Goal: Information Seeking & Learning: Learn about a topic

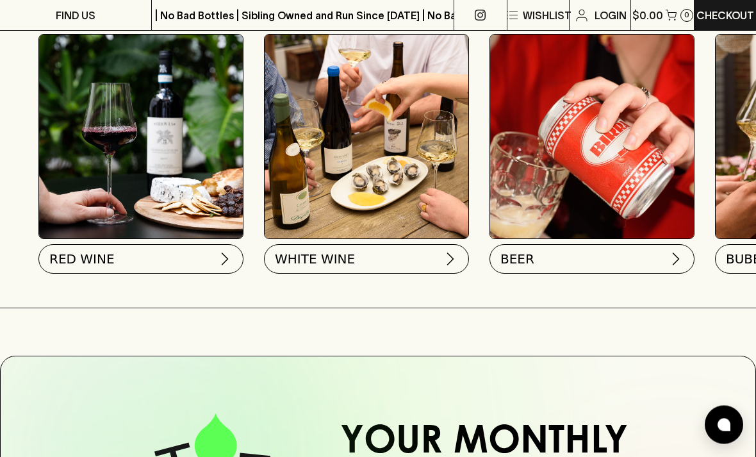
scroll to position [482, 0]
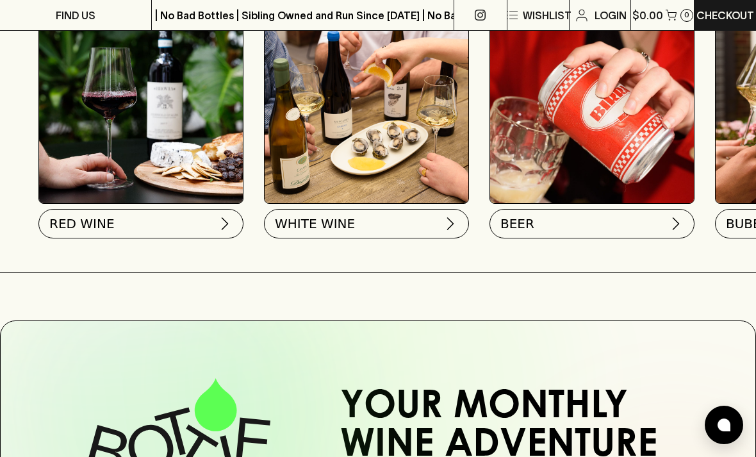
click at [534, 233] on button "BEER" at bounding box center [591, 223] width 205 height 29
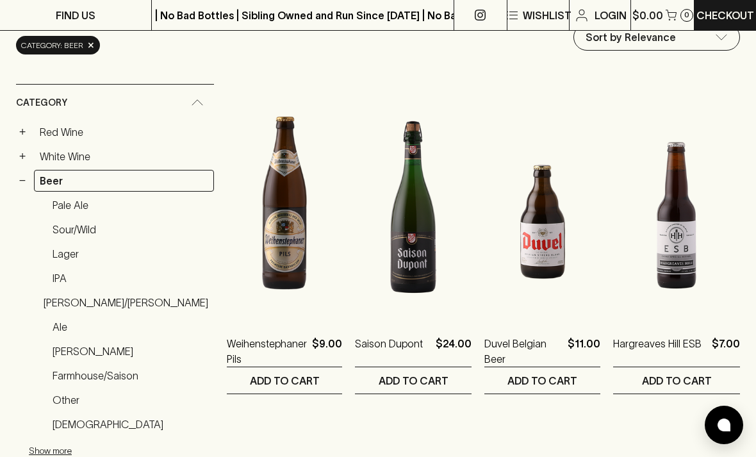
scroll to position [165, 0]
click at [67, 254] on link "Lager" at bounding box center [130, 254] width 167 height 22
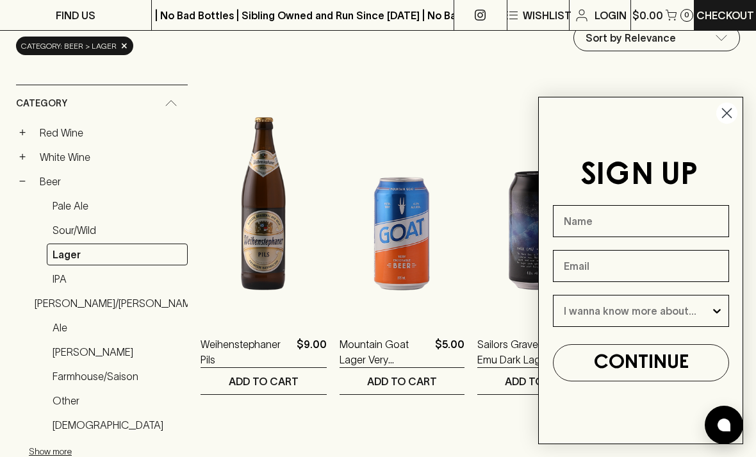
click at [729, 124] on circle "Close dialog" at bounding box center [726, 112] width 21 height 21
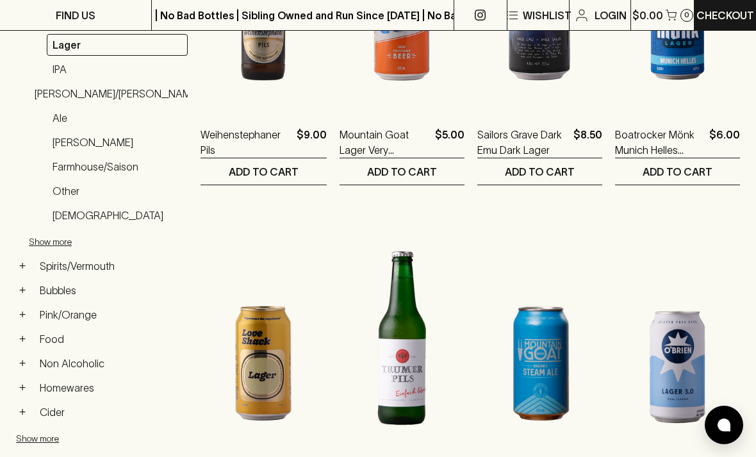
scroll to position [392, 0]
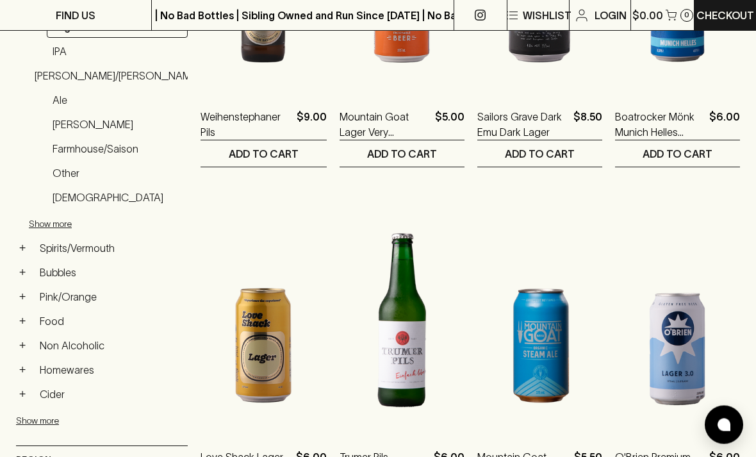
click at [28, 249] on button "+" at bounding box center [22, 248] width 13 height 13
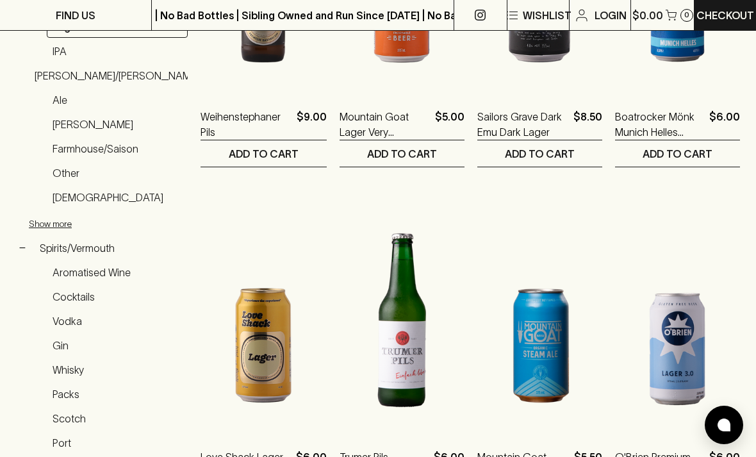
click at [63, 371] on link "Whisky" at bounding box center [117, 370] width 141 height 22
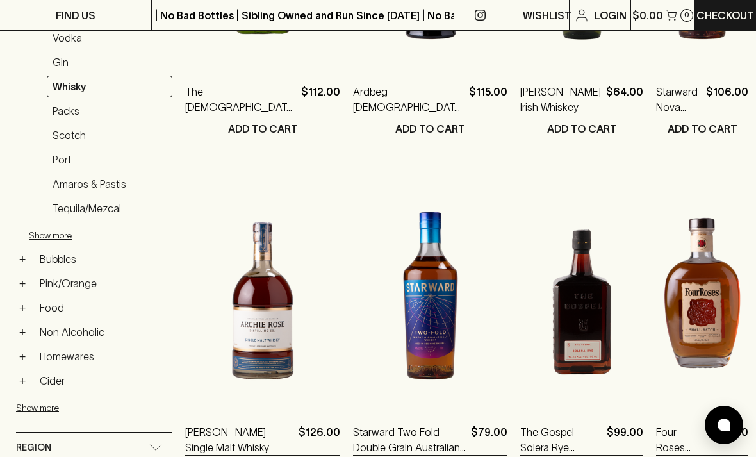
scroll to position [416, 0]
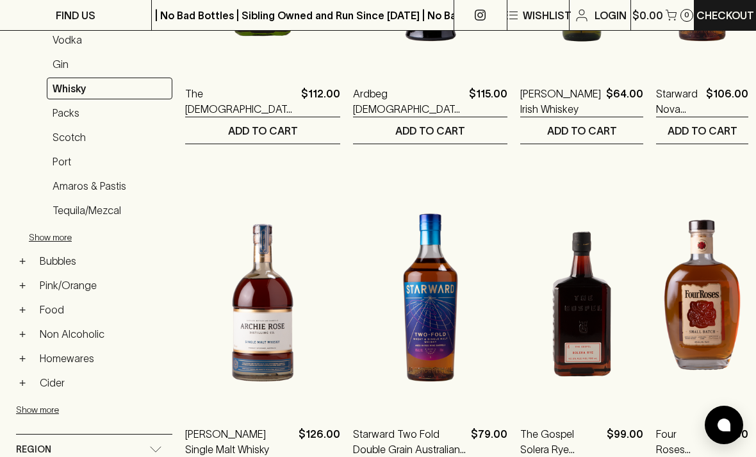
click at [63, 136] on link "Scotch" at bounding box center [110, 137] width 126 height 22
